Goal: Find specific page/section: Find specific page/section

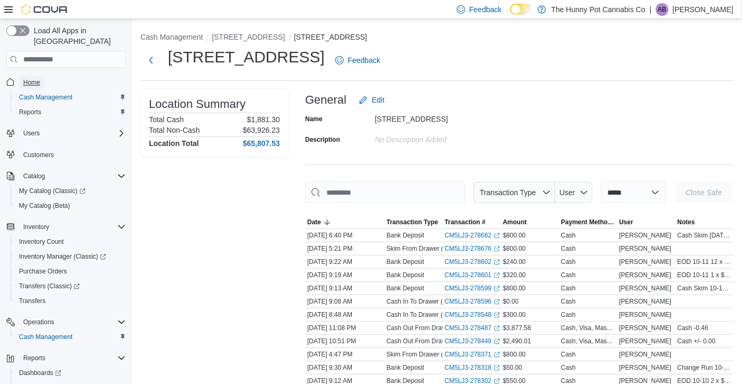
click at [34, 78] on span "Home" at bounding box center [31, 82] width 17 height 8
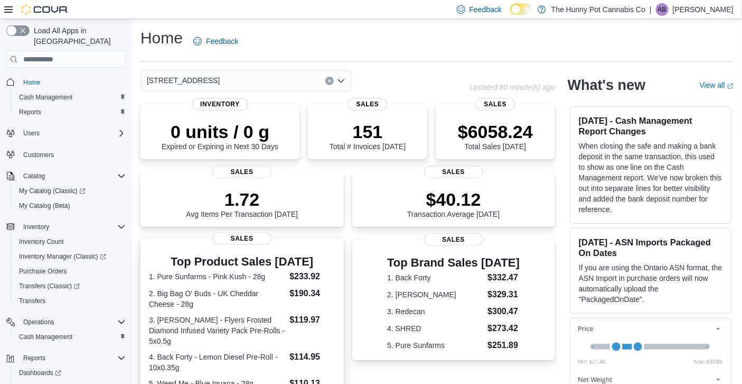
click at [287, 283] on dl "1. Pure Sunfarms - Pink Kush - 28g $233.92 2. Big Bag O' Buds - UK Cheddar Chee…" at bounding box center [242, 329] width 187 height 119
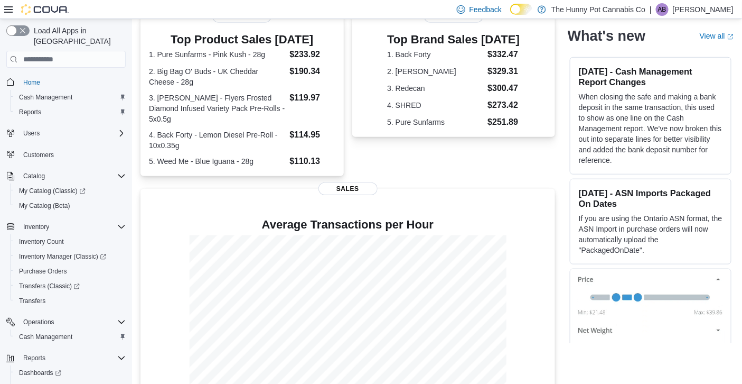
scroll to position [240, 0]
